Goal: Information Seeking & Learning: Learn about a topic

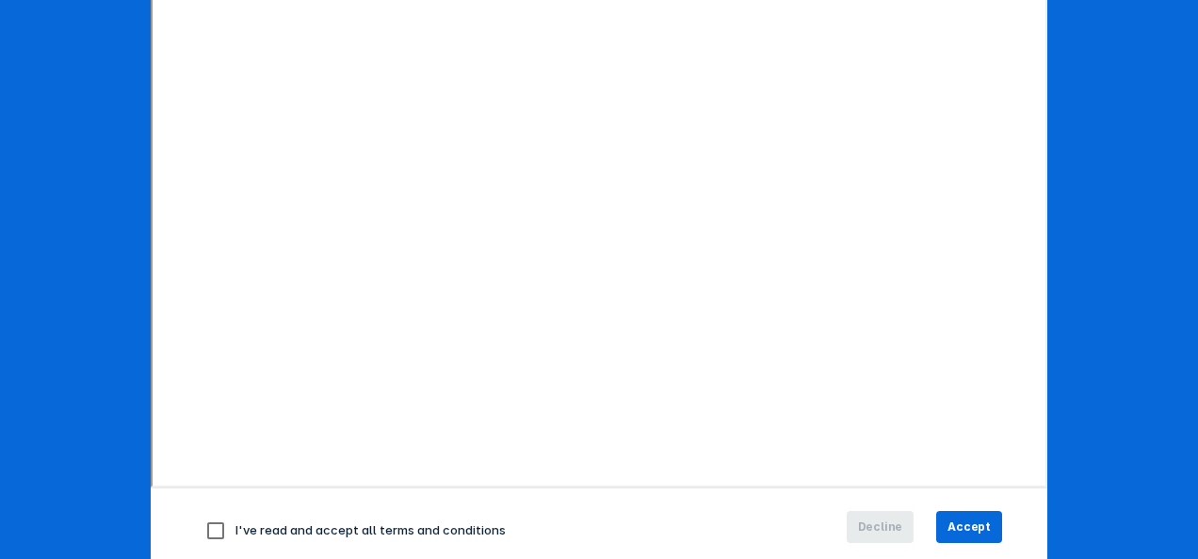
scroll to position [335, 0]
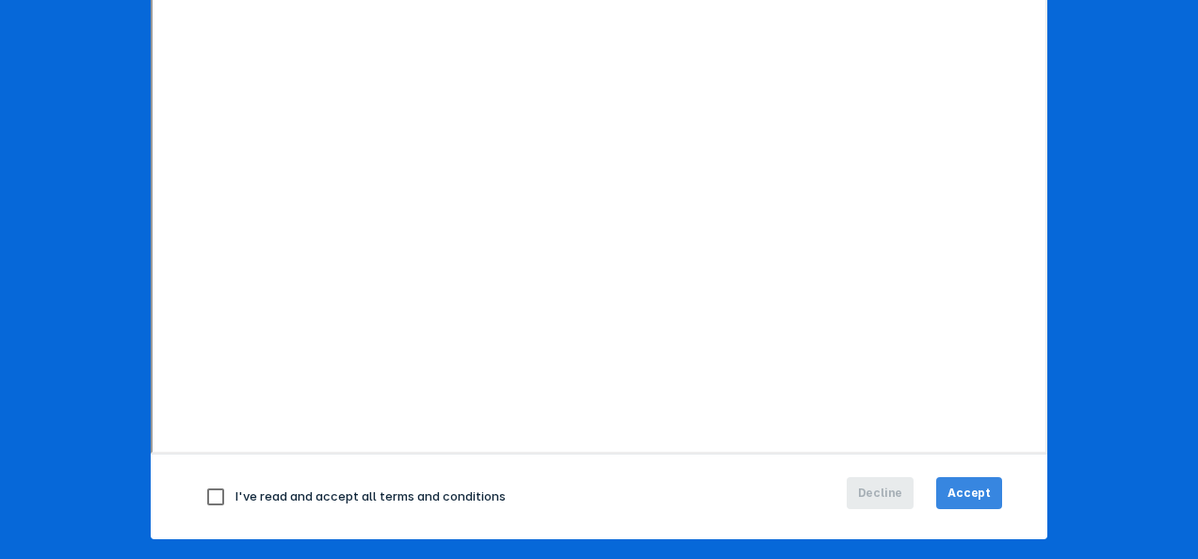
click at [964, 496] on span "Accept" at bounding box center [968, 493] width 43 height 17
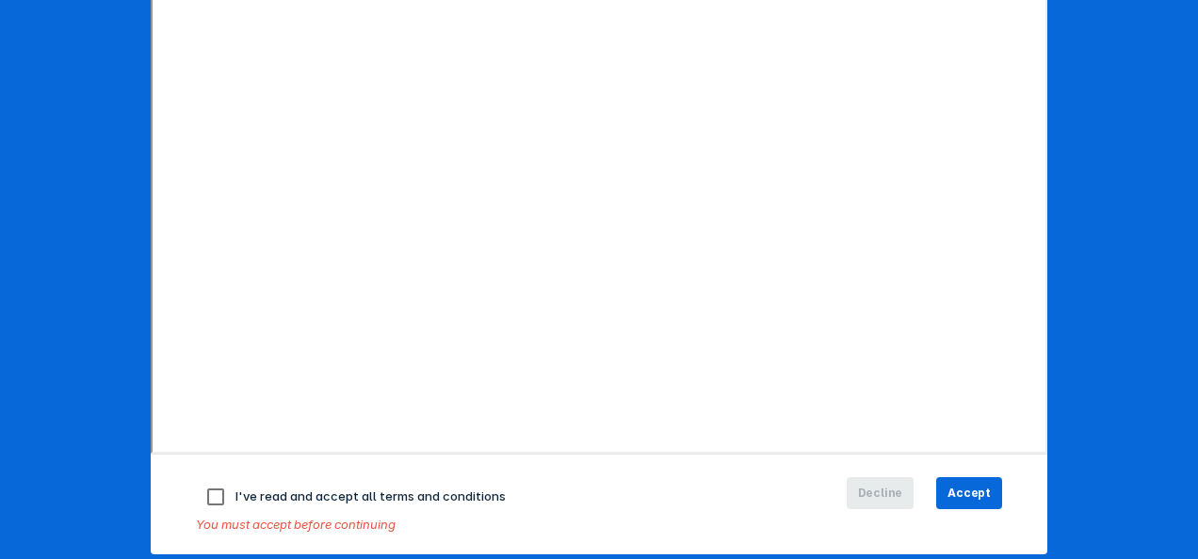
click at [212, 498] on input "checkbox" at bounding box center [216, 497] width 40 height 40
checkbox input "true"
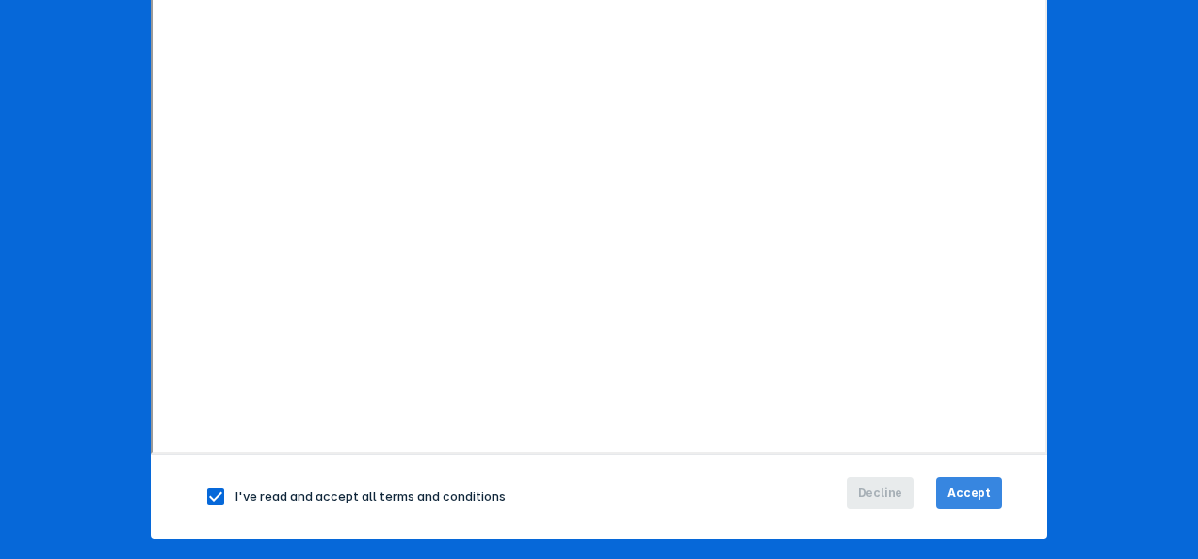
click at [975, 495] on span "Accept" at bounding box center [968, 493] width 43 height 17
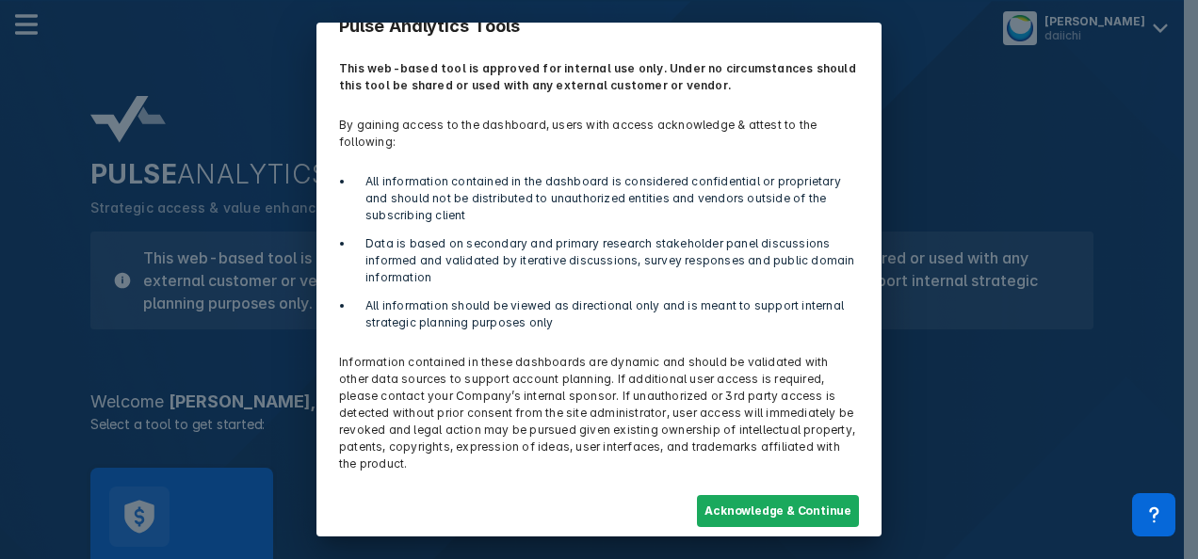
scroll to position [43, 0]
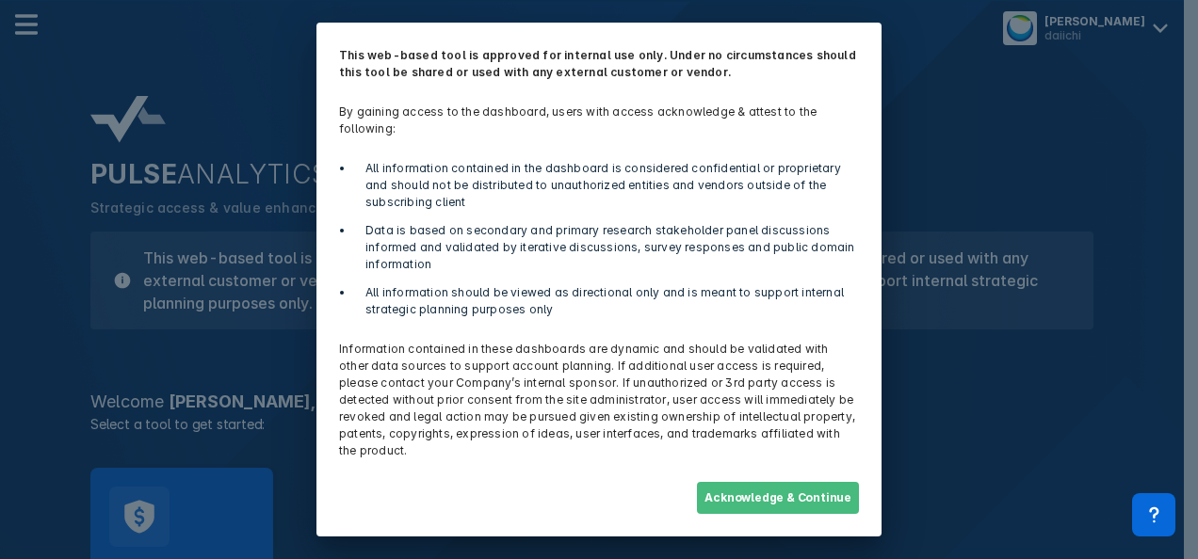
click at [791, 499] on button "Acknowledge & Continue" at bounding box center [778, 498] width 162 height 32
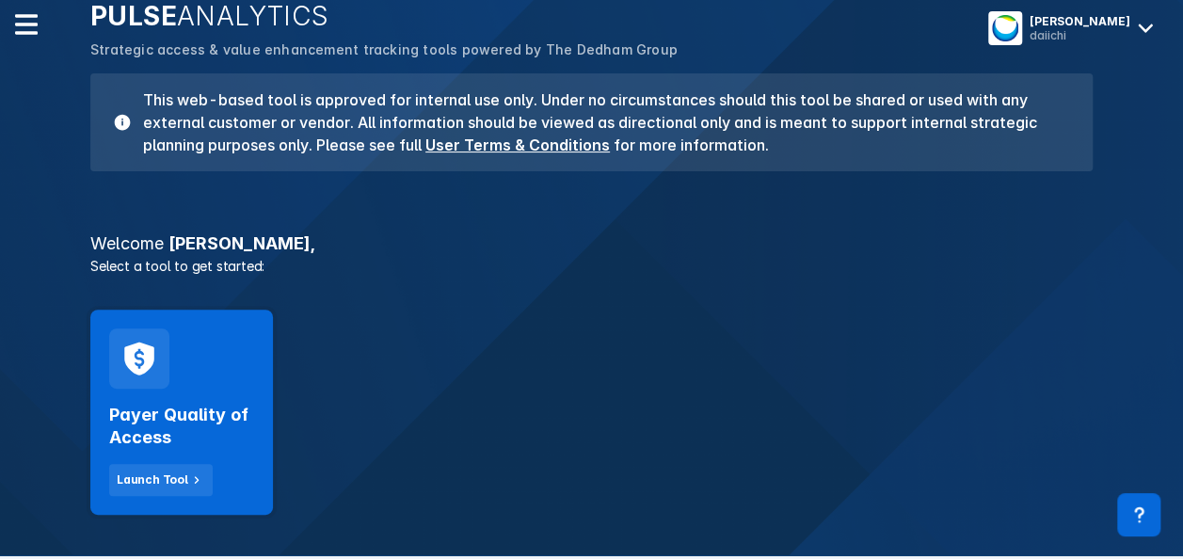
scroll to position [0, 0]
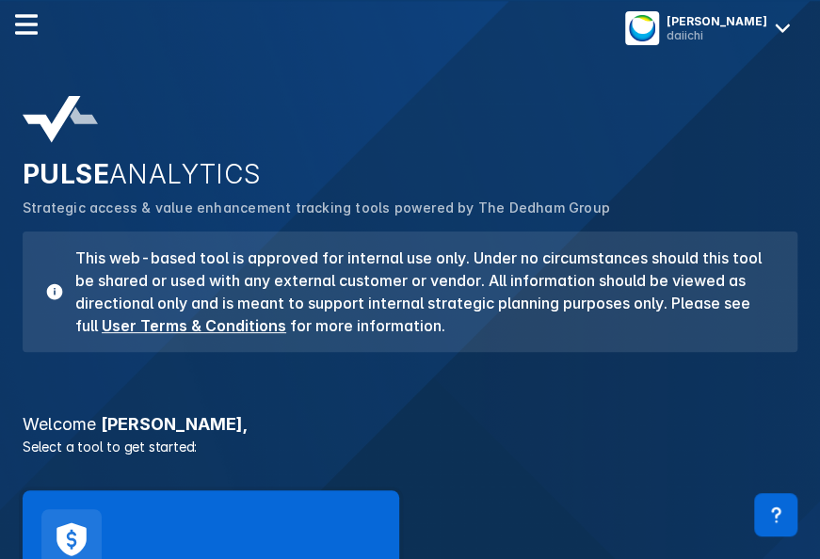
click at [780, 128] on div "PULSE ANALYTICS Strategic access & value enhancement tracking tools powered by …" at bounding box center [409, 224] width 797 height 279
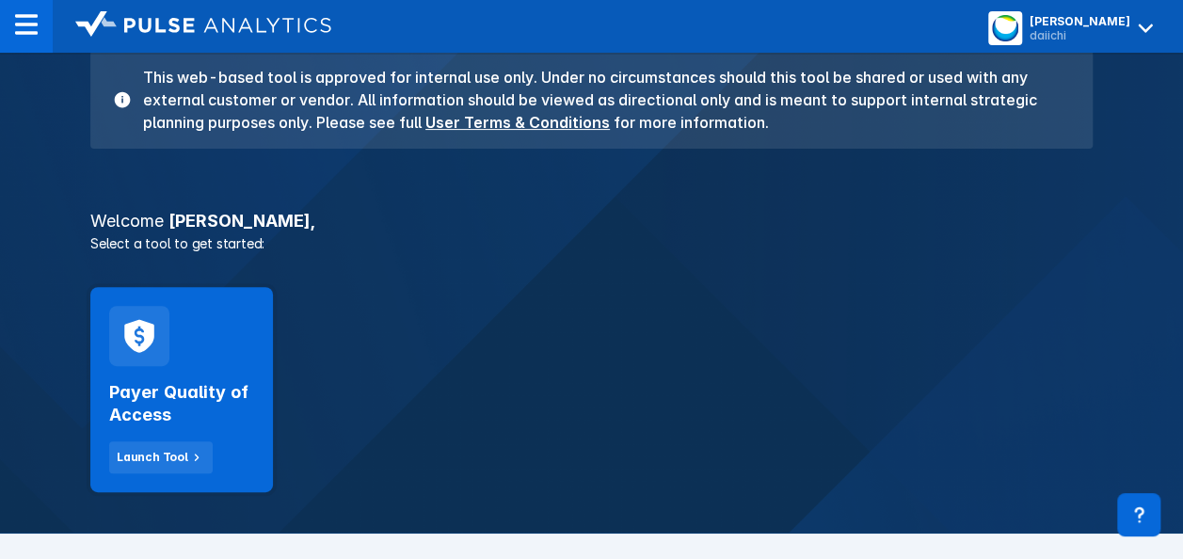
scroll to position [405, 0]
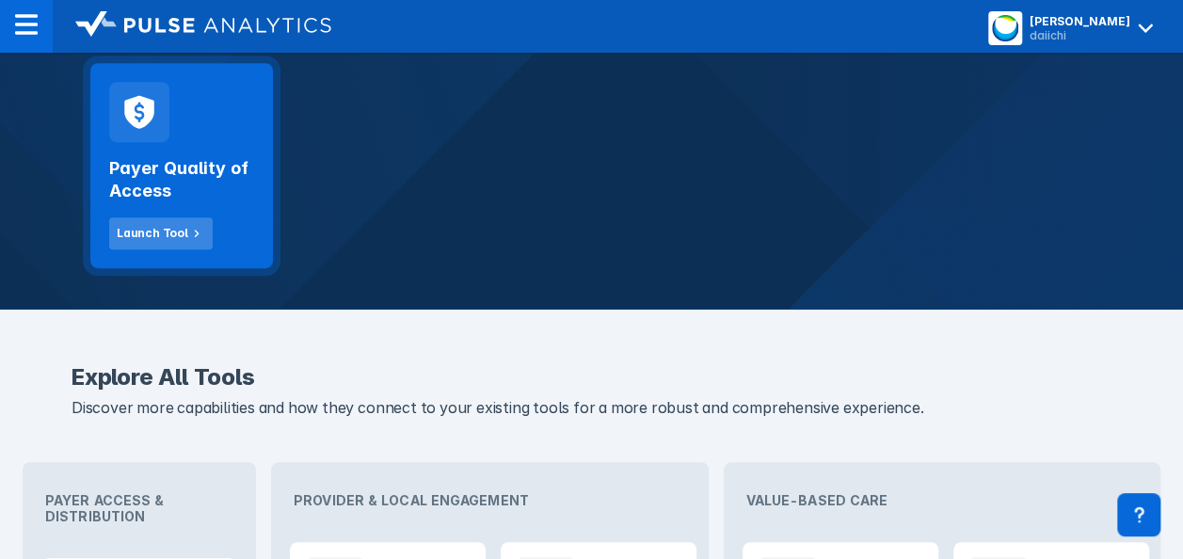
click at [202, 227] on button "Launch Tool" at bounding box center [161, 233] width 104 height 32
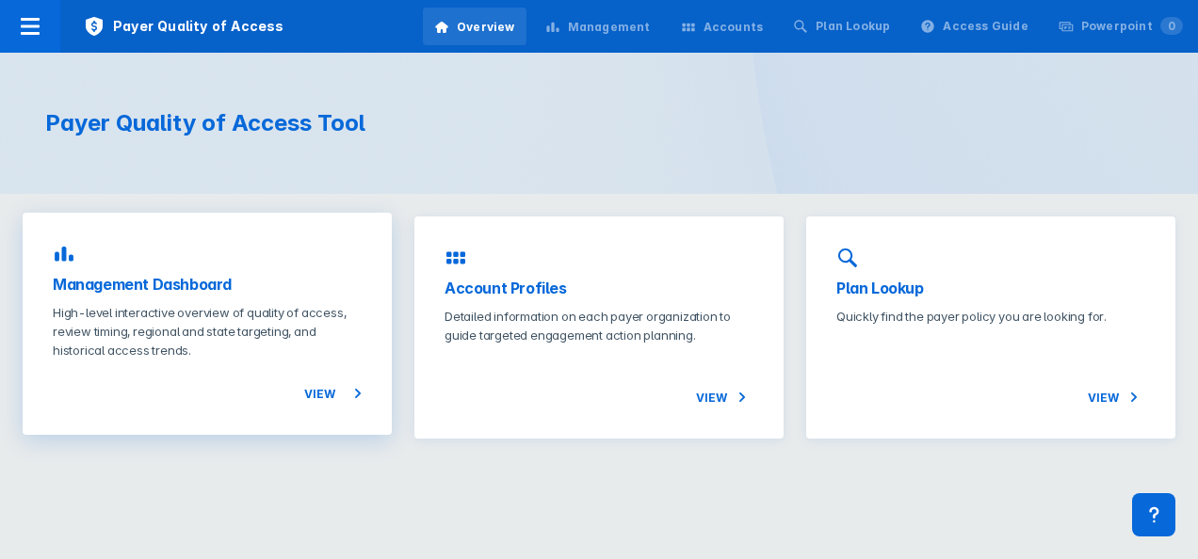
click at [158, 303] on p "High-level interactive overview of quality of access, review timing, regional a…" at bounding box center [207, 331] width 309 height 56
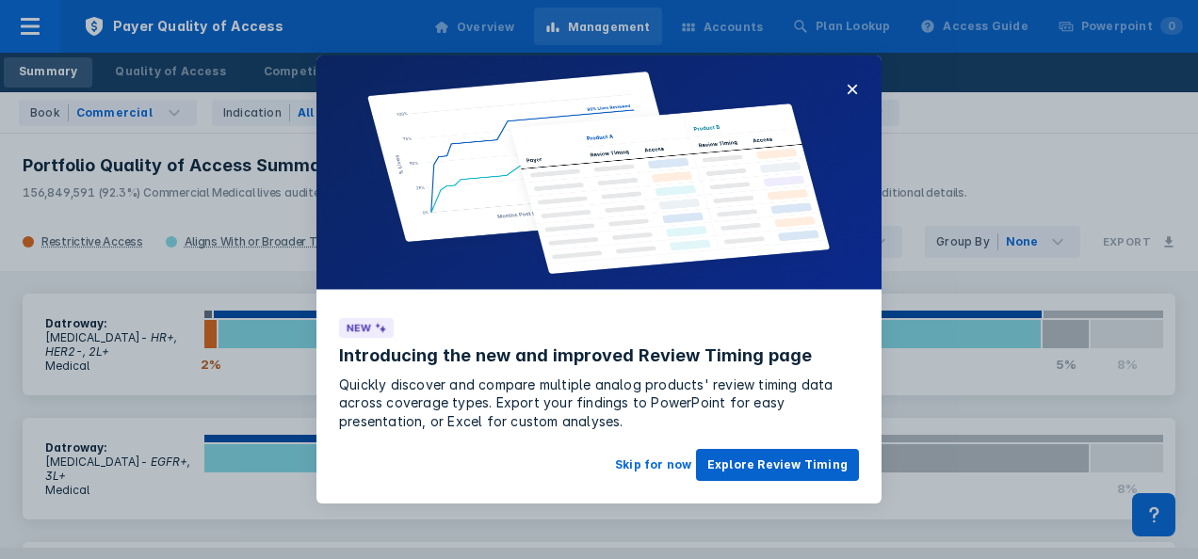
click at [762, 462] on button "Explore Review Timing" at bounding box center [777, 465] width 163 height 32
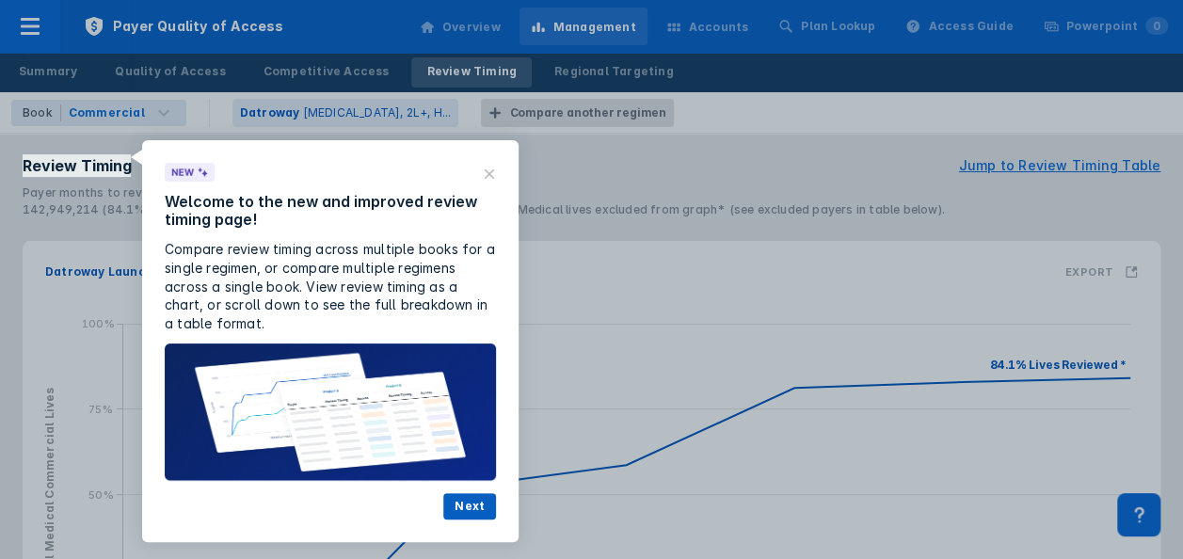
click at [470, 513] on button "Next" at bounding box center [469, 506] width 53 height 26
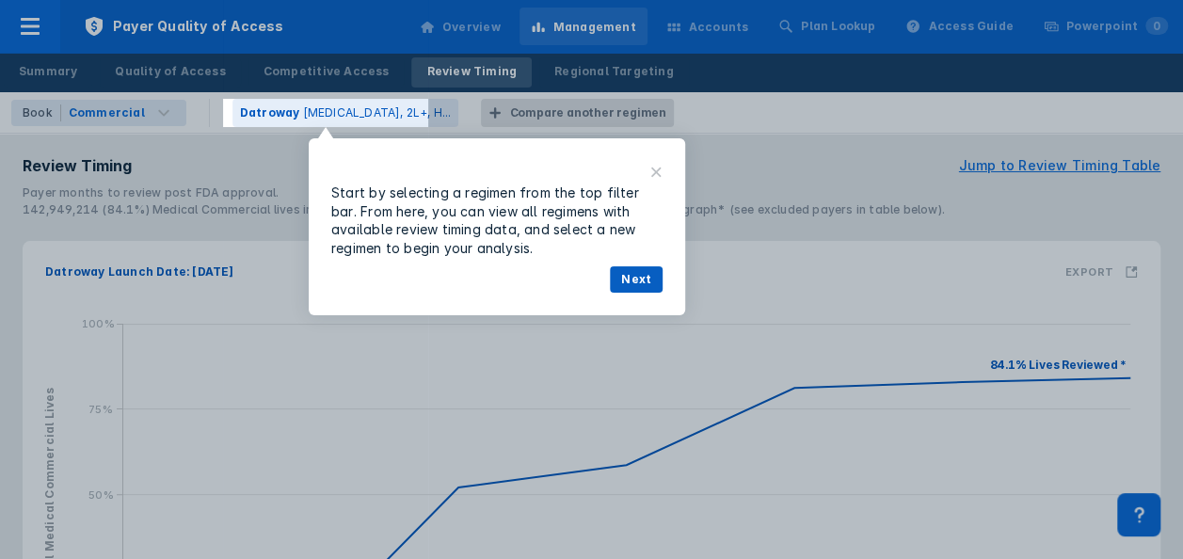
click at [636, 284] on button "Next" at bounding box center [636, 279] width 53 height 26
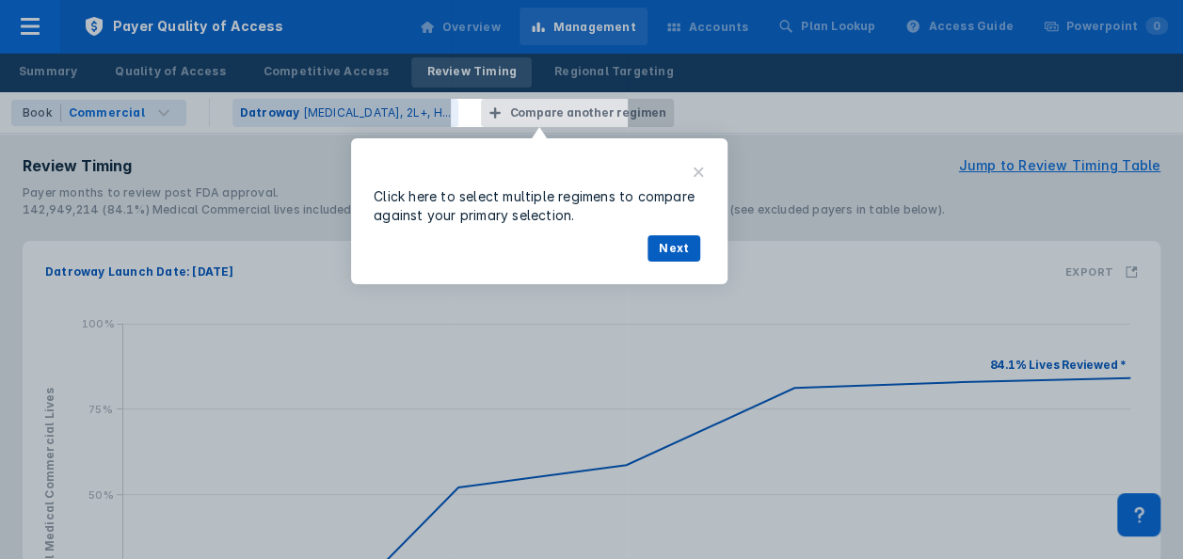
click at [674, 250] on button "Next" at bounding box center [674, 248] width 53 height 26
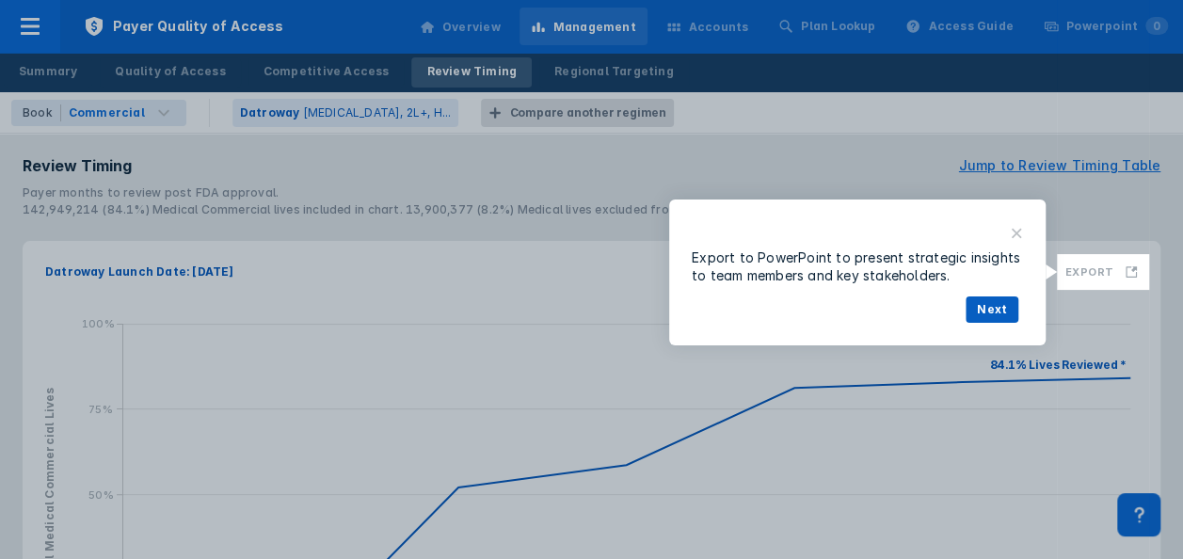
click at [1000, 313] on button "Next" at bounding box center [992, 310] width 53 height 26
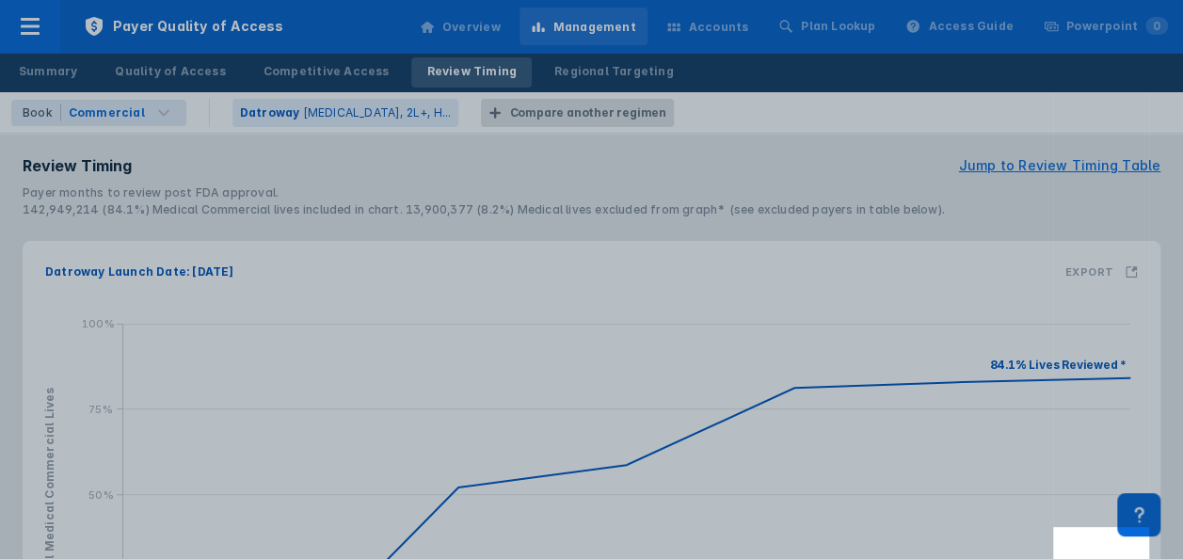
scroll to position [281, 0]
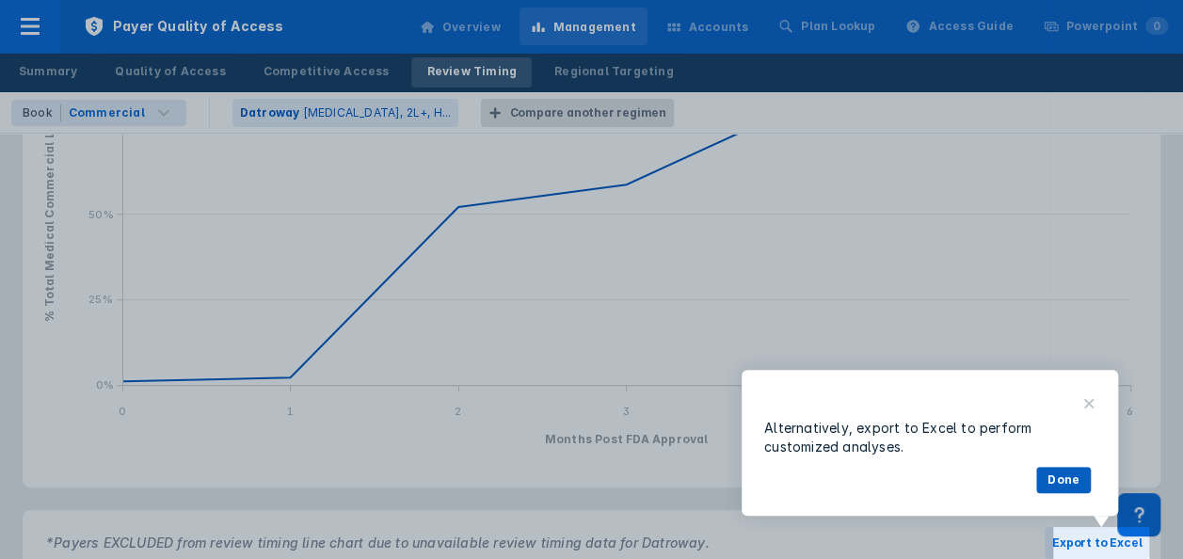
click at [1064, 474] on button "Done" at bounding box center [1064, 480] width 55 height 26
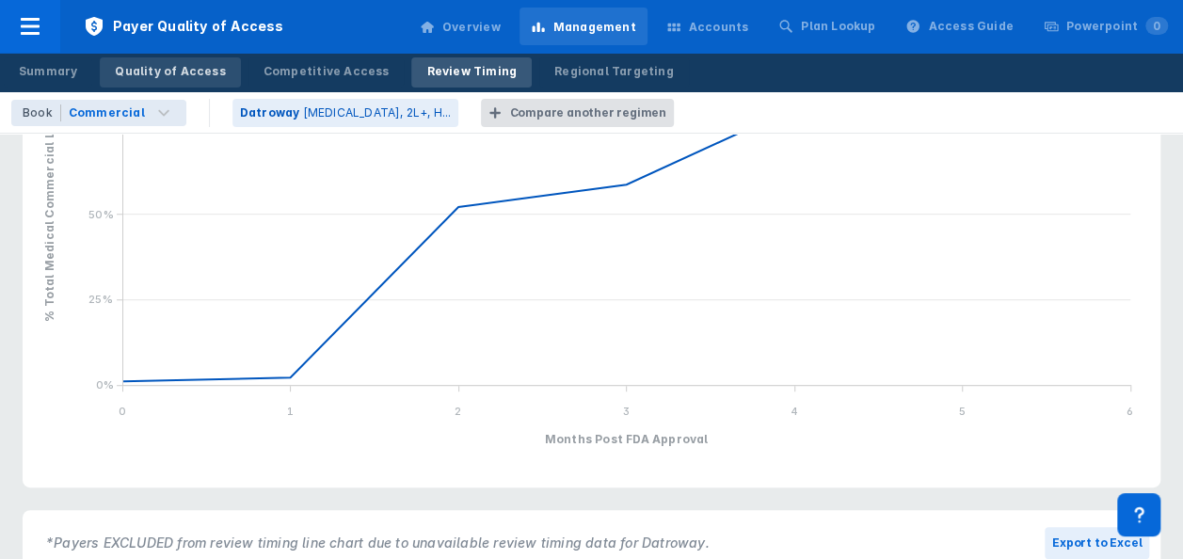
click at [162, 66] on div "Quality of Access" at bounding box center [170, 71] width 110 height 17
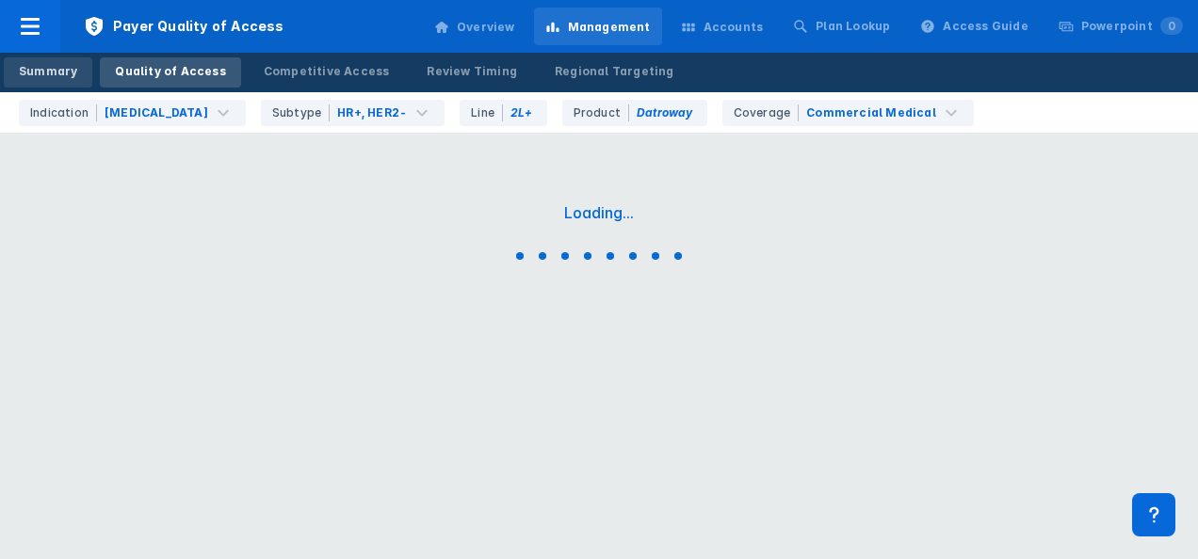
click at [46, 73] on div "Summary" at bounding box center [48, 71] width 58 height 17
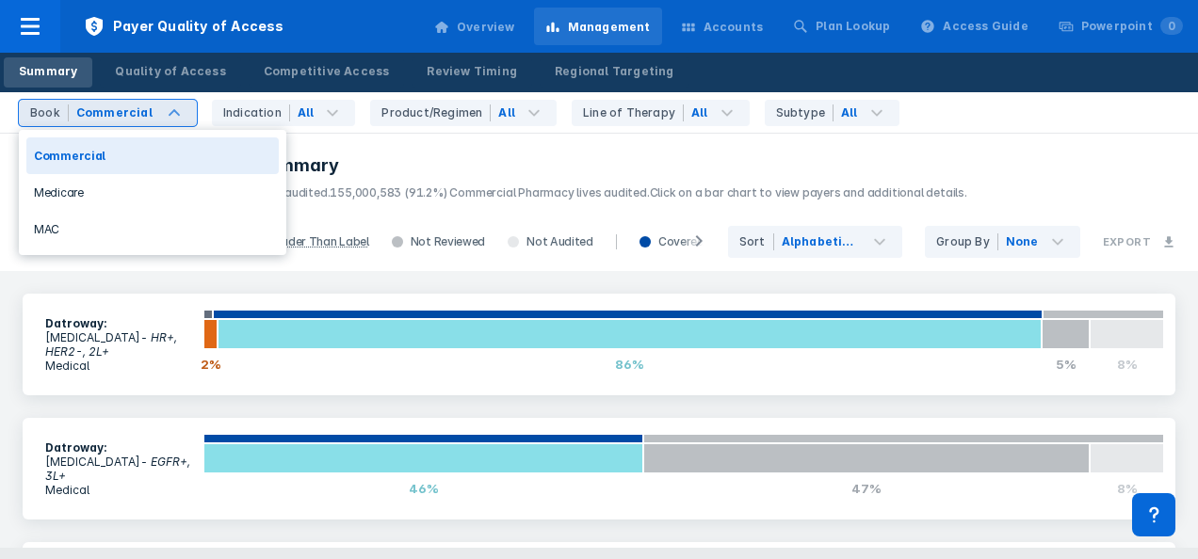
click at [328, 151] on header "Portfolio Quality of Access Summary 156,849,591 (92.3%) Commercial Medical live…" at bounding box center [599, 172] width 1198 height 81
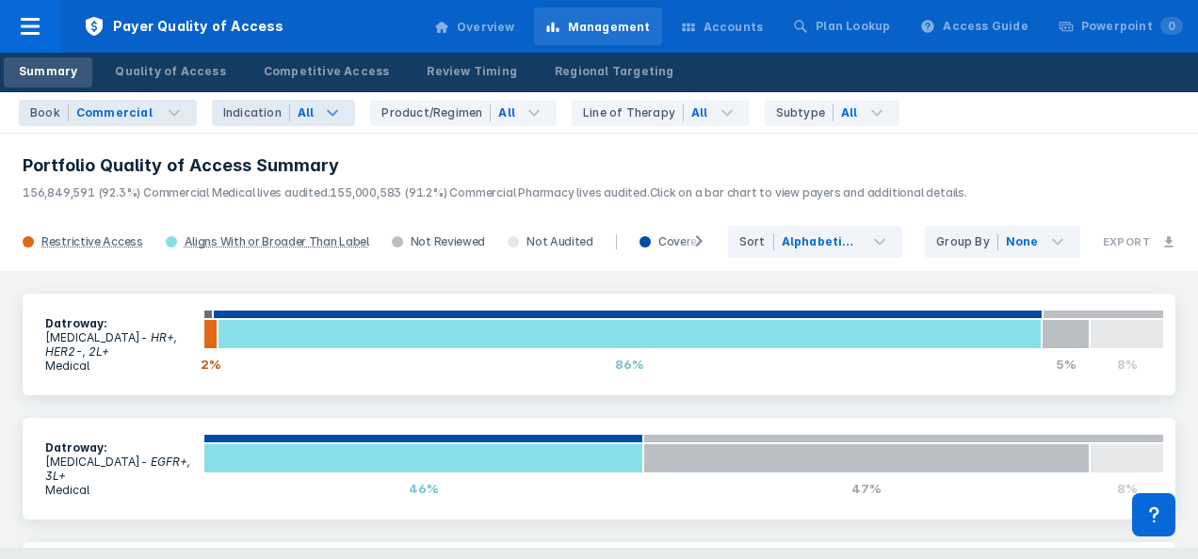
click at [321, 103] on icon at bounding box center [332, 113] width 23 height 23
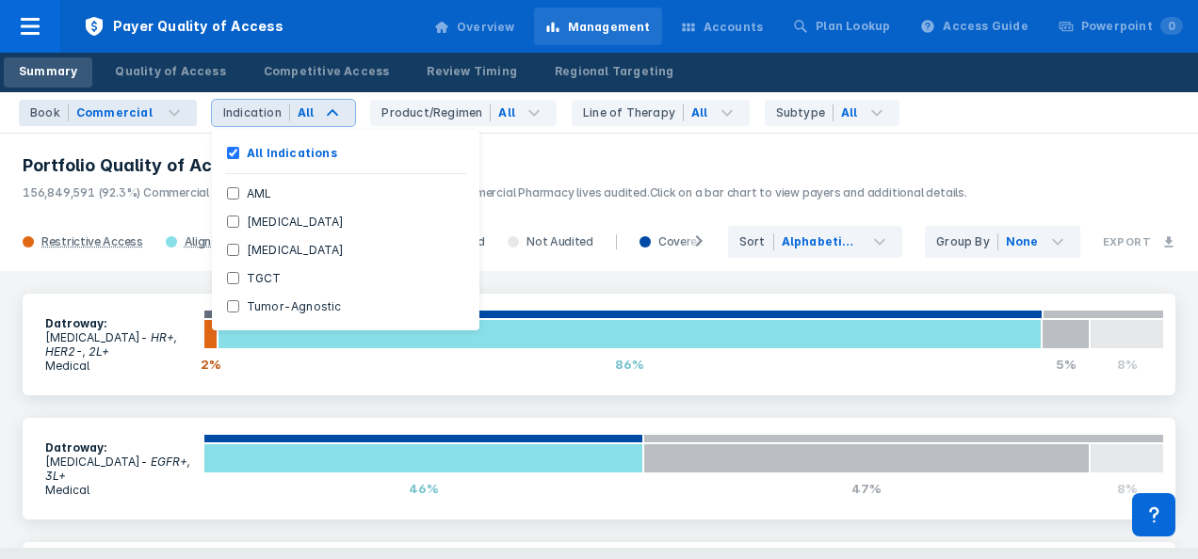
click at [507, 168] on h3 "Portfolio Quality of Access Summary" at bounding box center [599, 165] width 1152 height 23
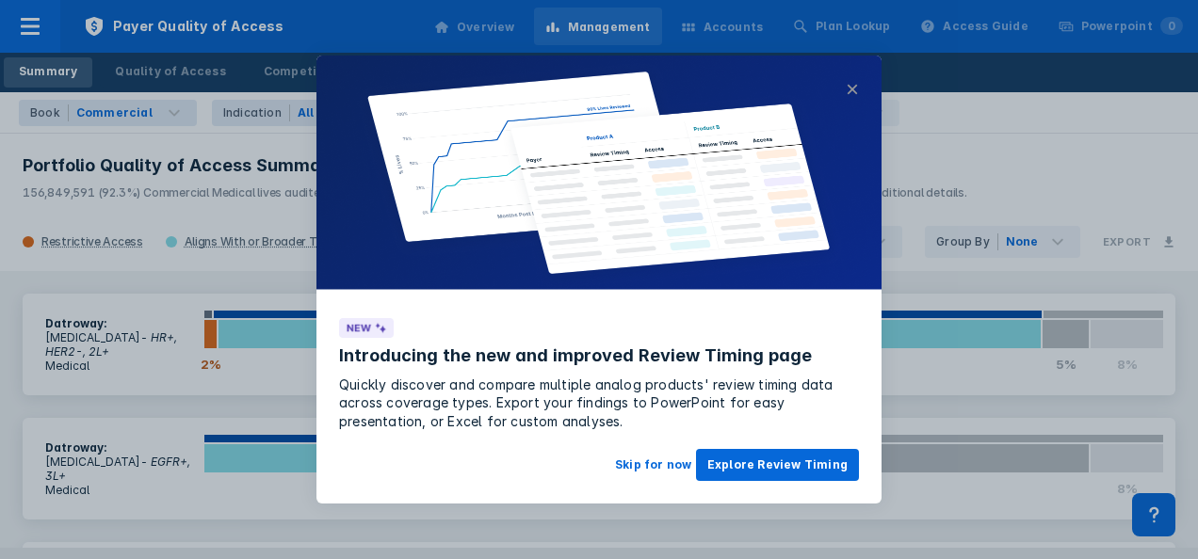
click at [855, 88] on button "×" at bounding box center [851, 89] width 13 height 23
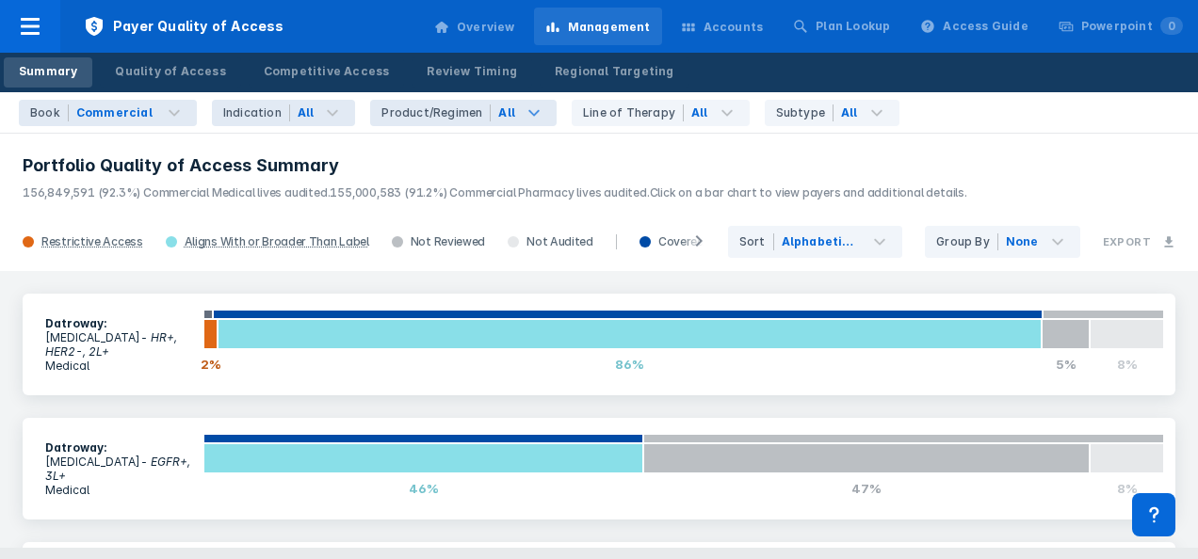
click at [523, 112] on icon at bounding box center [534, 113] width 23 height 23
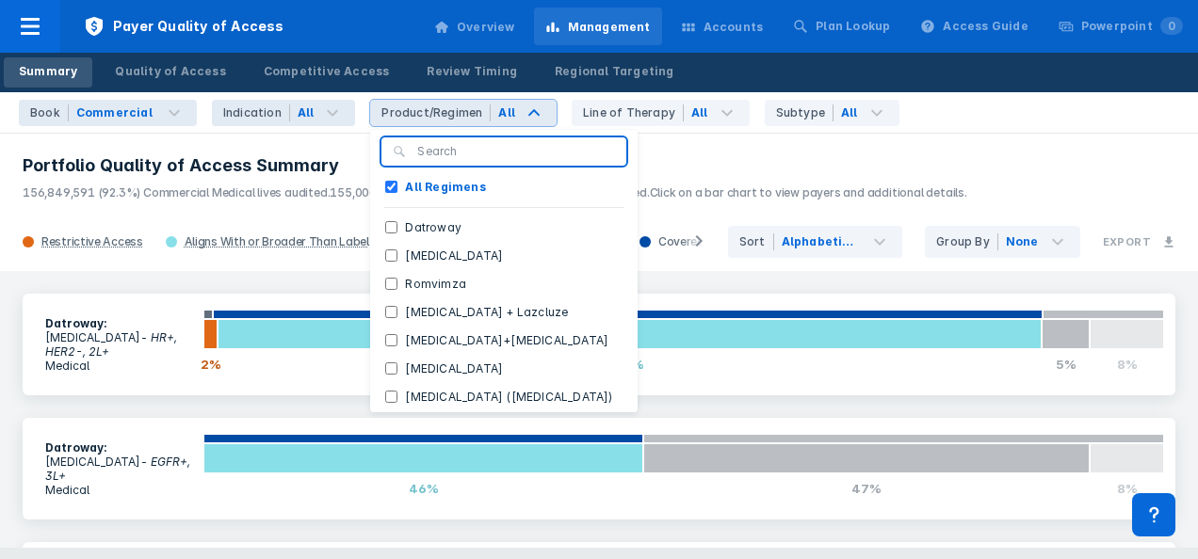
click at [698, 162] on h3 "Portfolio Quality of Access Summary" at bounding box center [599, 165] width 1152 height 23
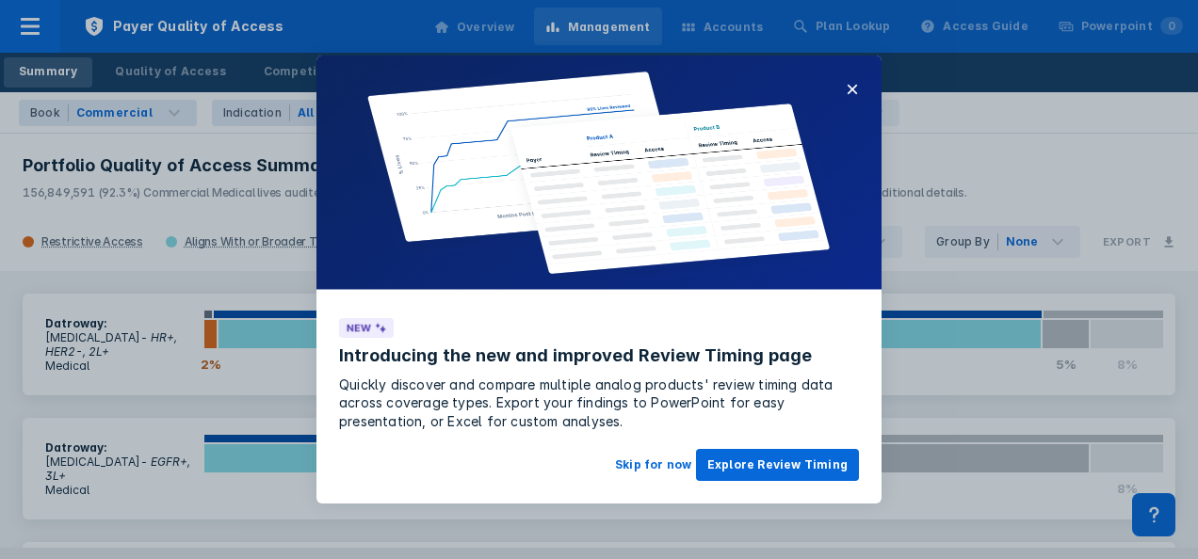
click at [853, 79] on button "×" at bounding box center [851, 89] width 13 height 23
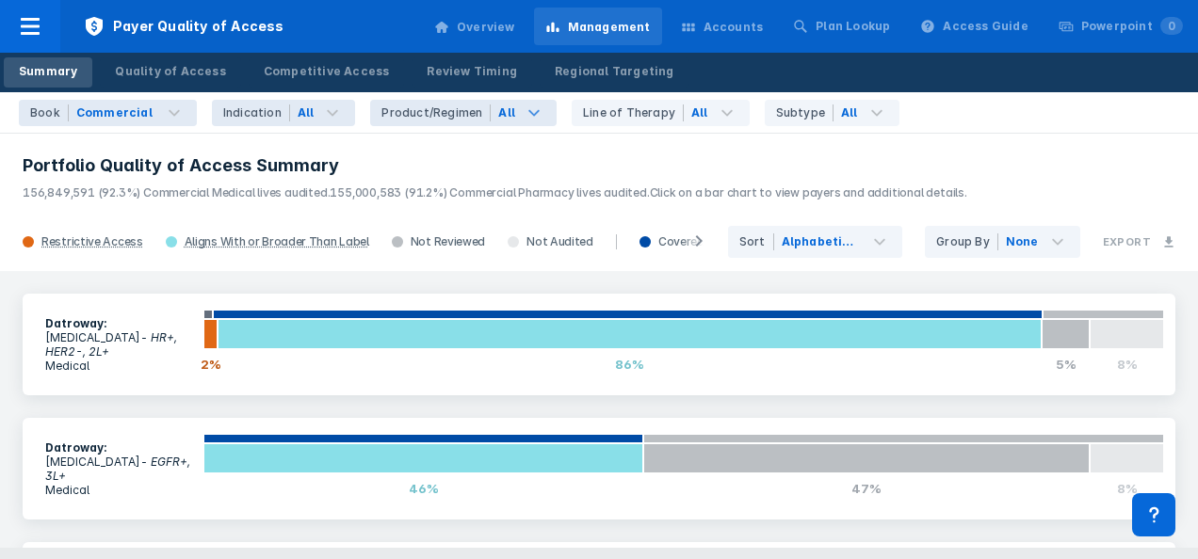
click at [523, 112] on icon at bounding box center [534, 113] width 23 height 23
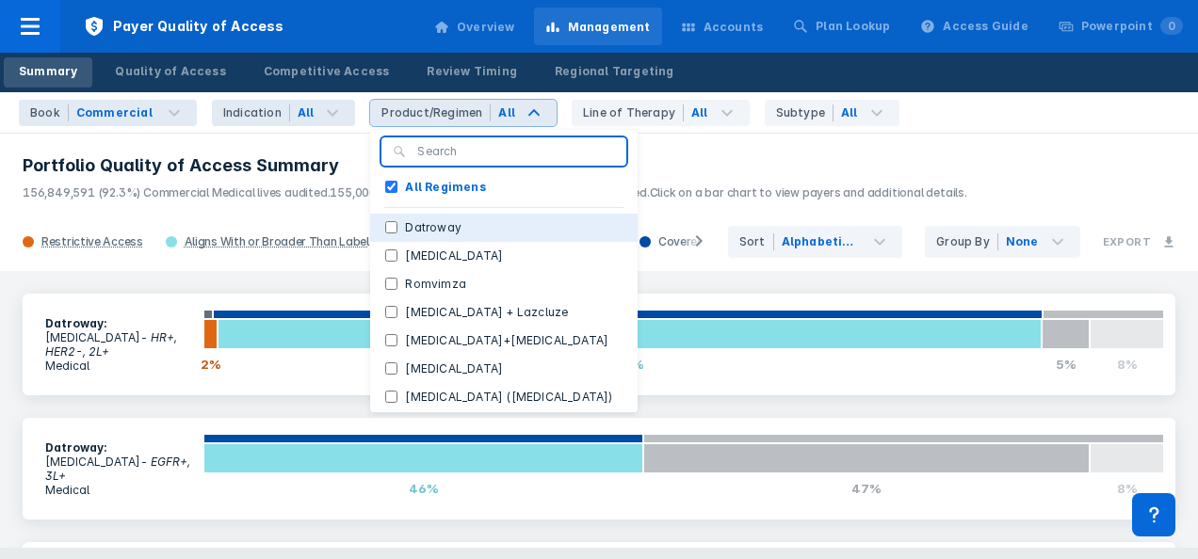
click at [416, 222] on label "Datroway" at bounding box center [433, 227] width 72 height 17
click at [397, 222] on input "Datroway" at bounding box center [391, 227] width 12 height 12
checkbox input "true"
checkbox Regimens "false"
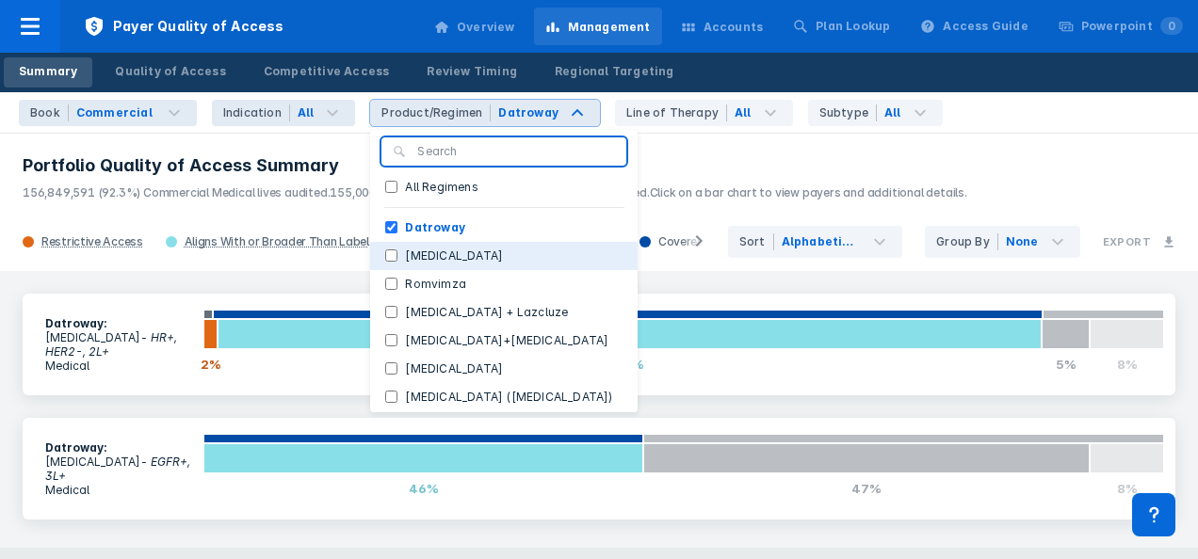
click at [405, 256] on label "[MEDICAL_DATA]" at bounding box center [453, 256] width 113 height 17
click at [397, 256] on input "[MEDICAL_DATA]" at bounding box center [391, 255] width 12 height 12
checkbox input "true"
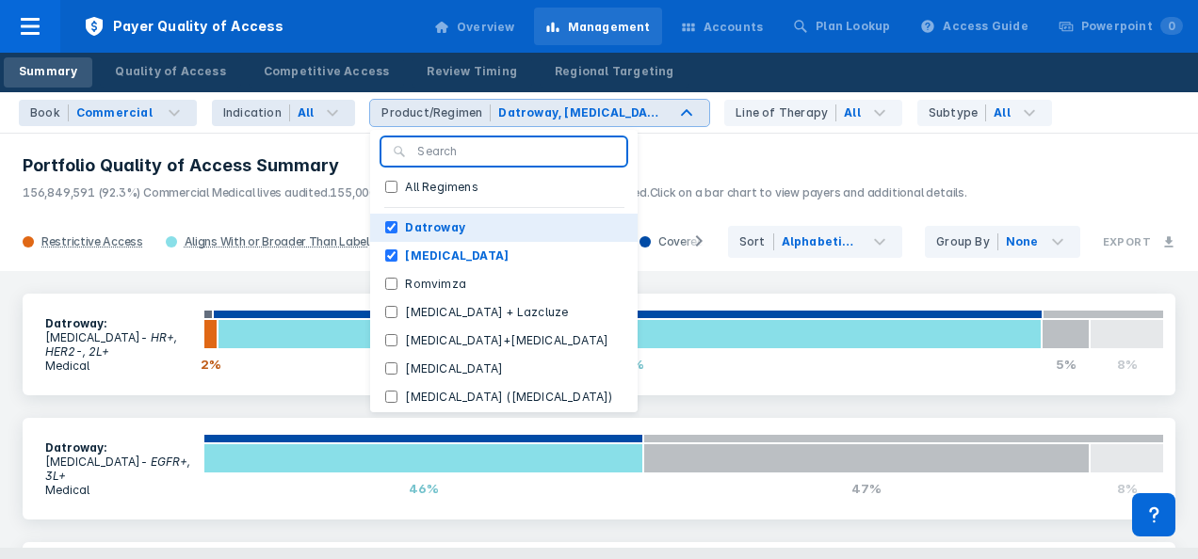
click at [385, 224] on input "Datroway" at bounding box center [391, 227] width 12 height 12
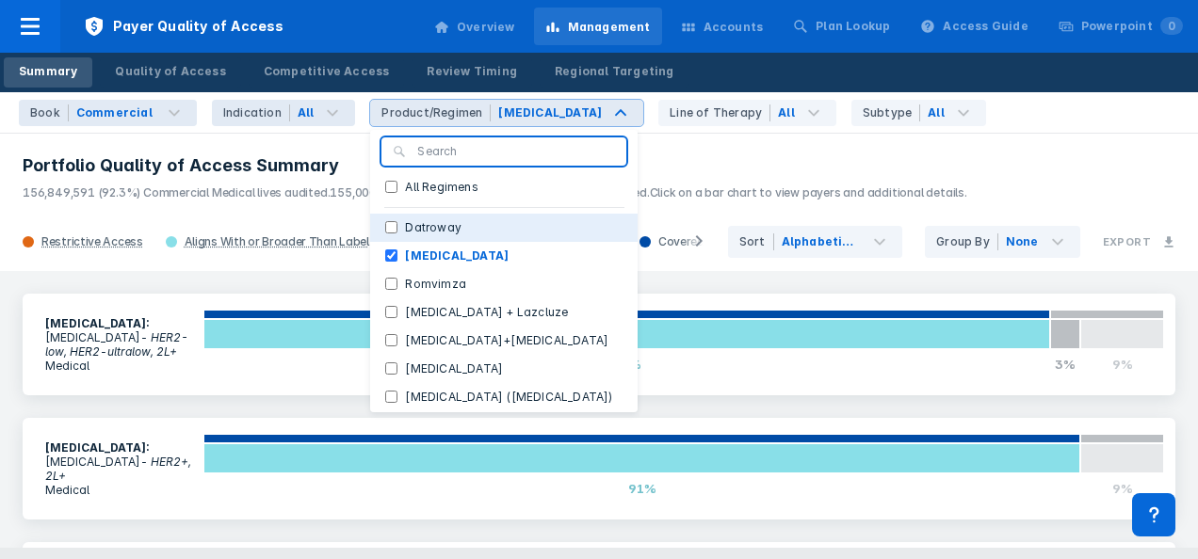
click at [385, 230] on input "Datroway" at bounding box center [391, 227] width 12 height 12
checkbox input "true"
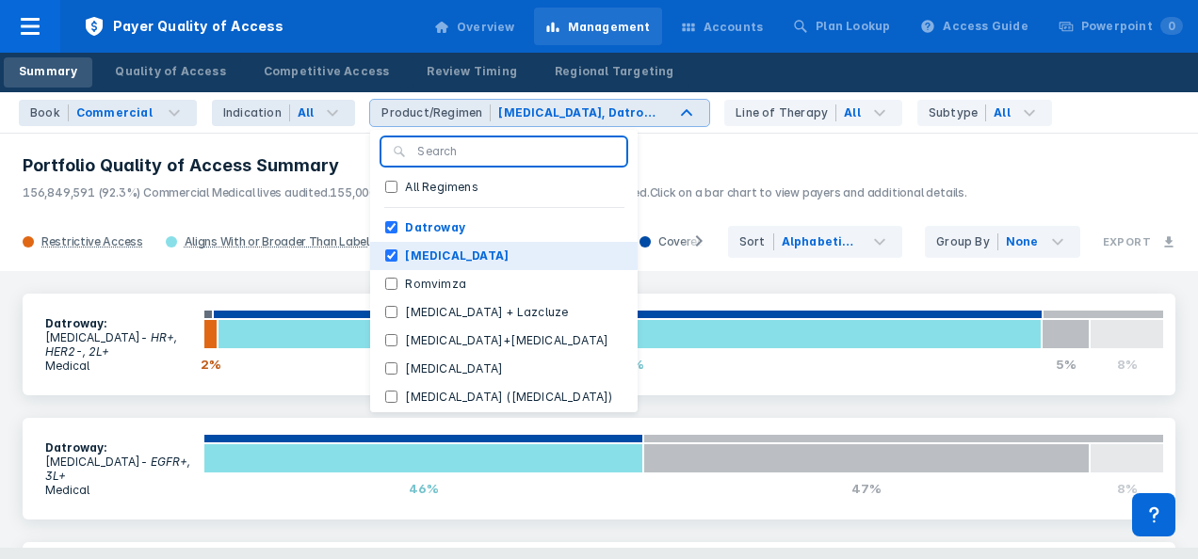
click at [385, 256] on input "[MEDICAL_DATA]" at bounding box center [391, 255] width 12 height 12
checkbox input "false"
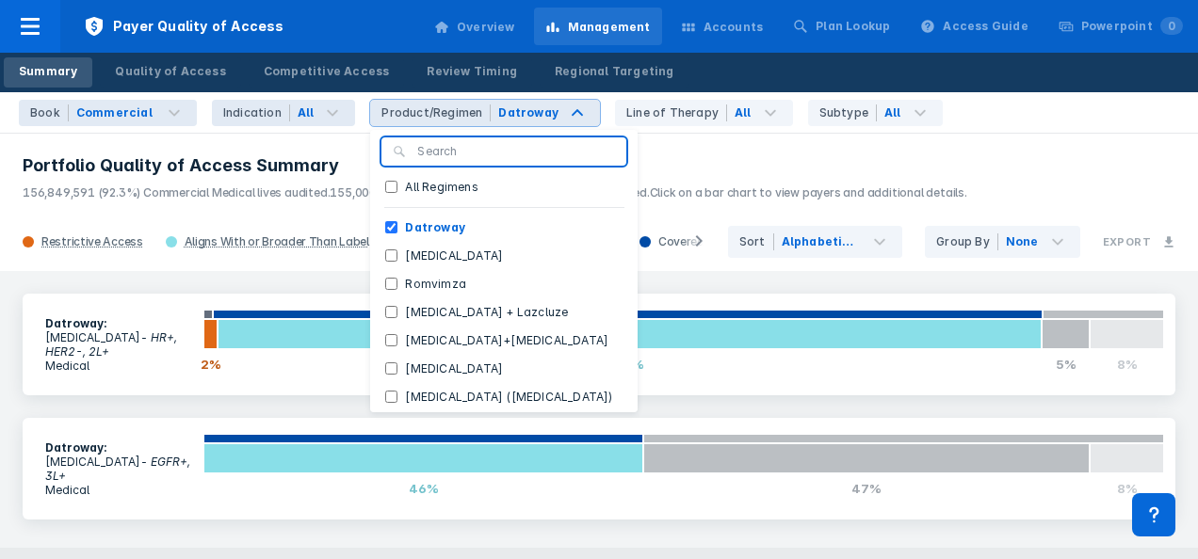
click at [712, 167] on h3 "Portfolio Quality of Access Summary" at bounding box center [599, 165] width 1152 height 23
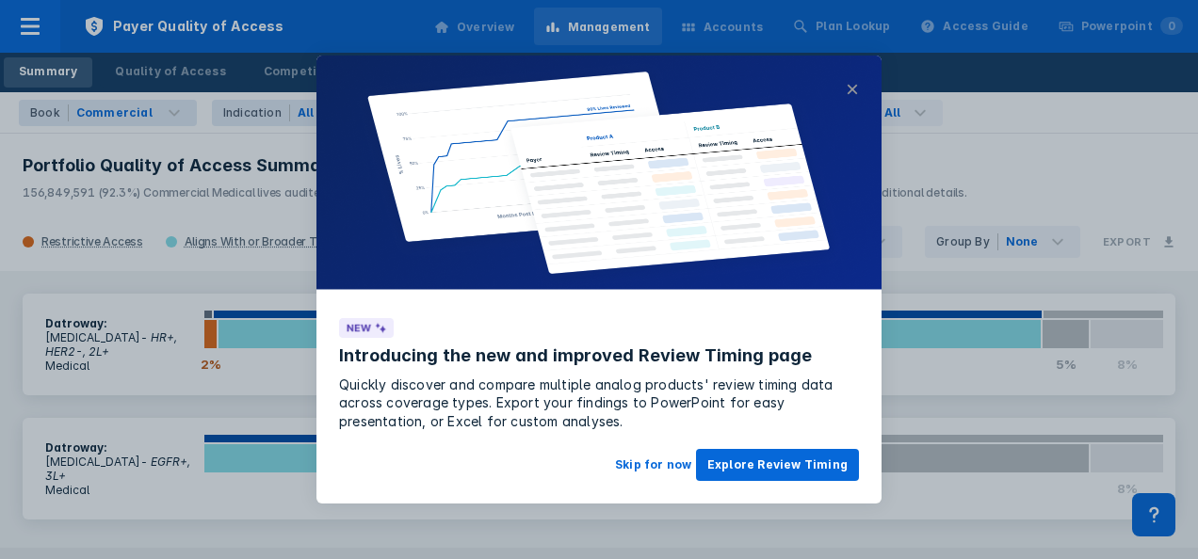
click at [853, 80] on button "×" at bounding box center [851, 89] width 13 height 23
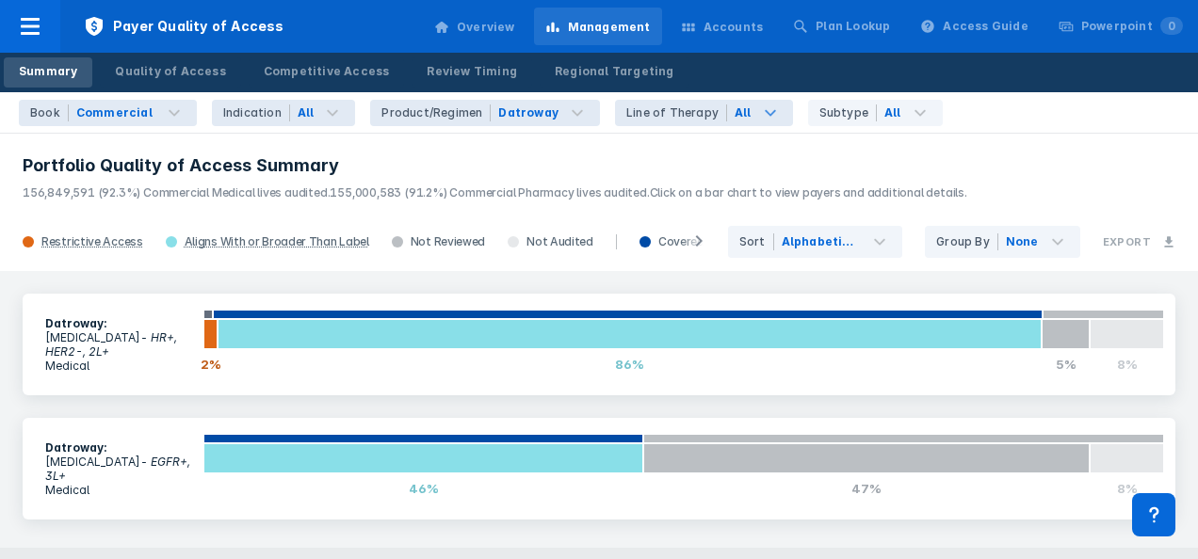
click at [759, 111] on icon at bounding box center [770, 113] width 23 height 23
click at [943, 143] on header "Portfolio Quality of Access Summary 156,849,591 (92.3%) Commercial Medical live…" at bounding box center [599, 172] width 1198 height 81
click at [909, 108] on icon at bounding box center [920, 113] width 23 height 23
click at [1114, 123] on div "Book Commercial Indication All Product/Regimen Datroway Line of Therapy All Sub…" at bounding box center [599, 112] width 1198 height 41
click at [760, 30] on div "Accounts" at bounding box center [733, 27] width 60 height 17
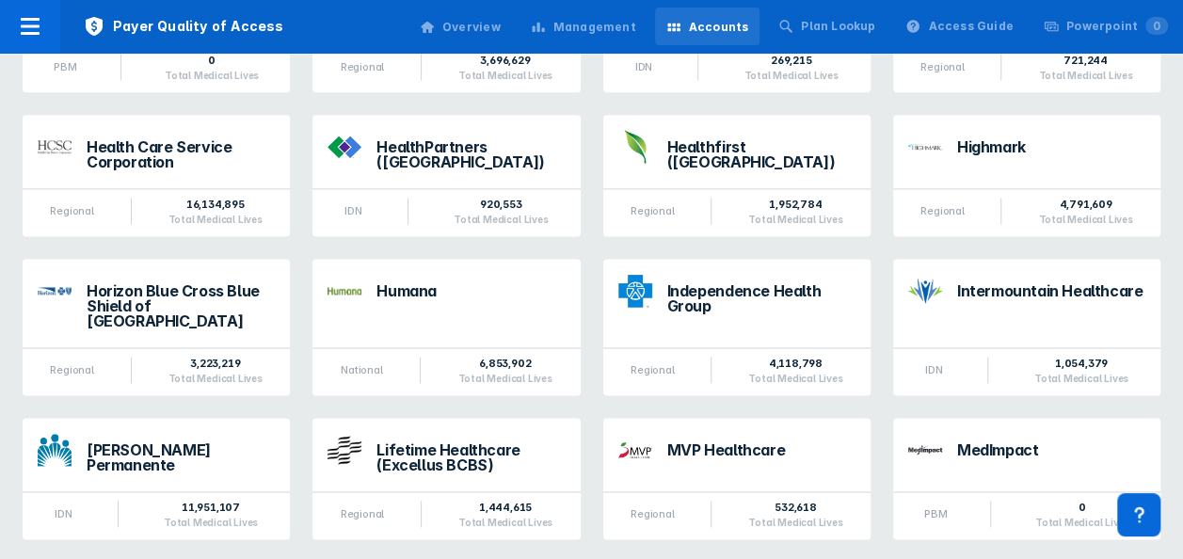
scroll to position [1183, 0]
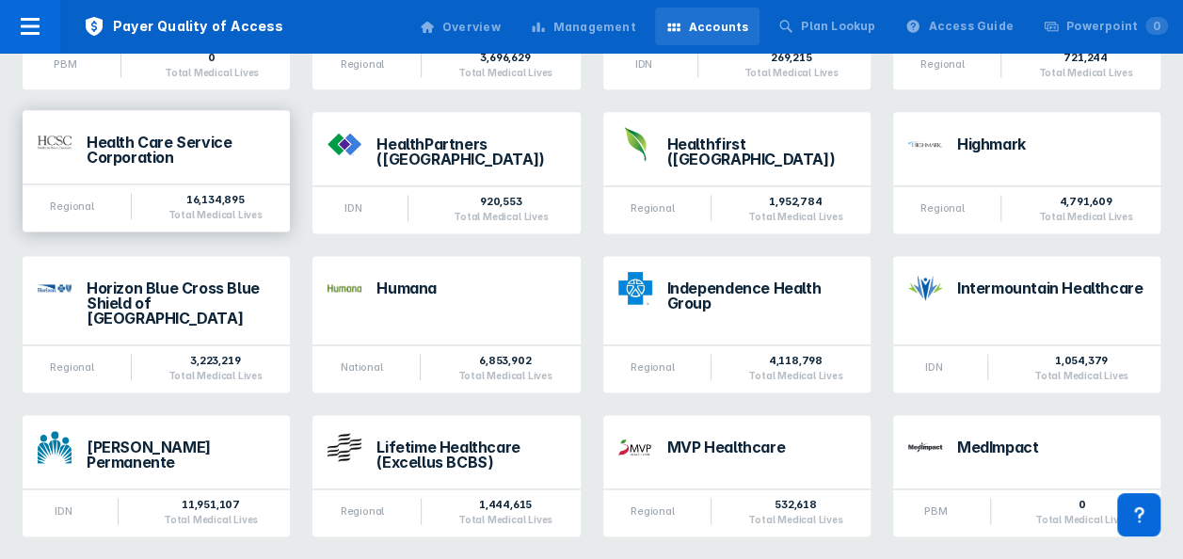
click at [188, 141] on div "Health Care Service Corporation" at bounding box center [181, 150] width 188 height 30
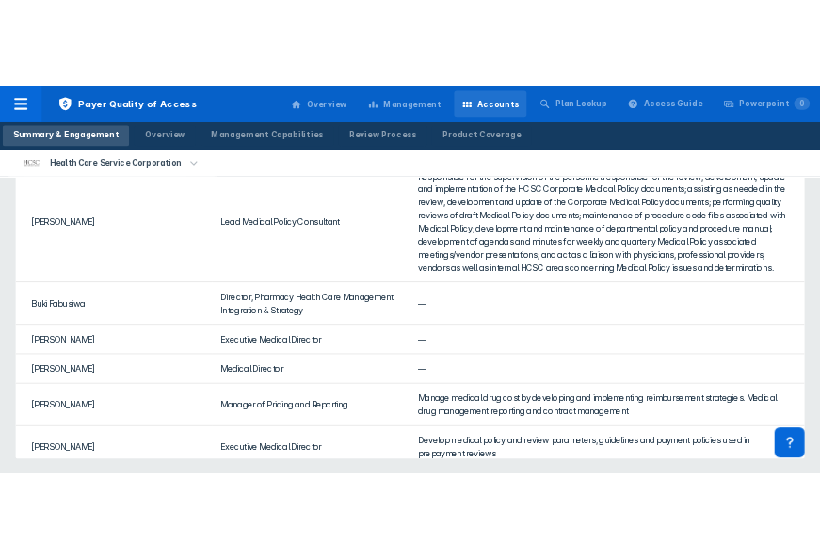
scroll to position [919, 0]
